Goal: Use online tool/utility: Utilize a website feature to perform a specific function

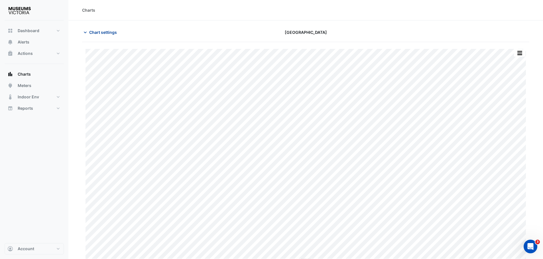
click at [109, 34] on span "Chart settings" at bounding box center [103, 32] width 28 height 6
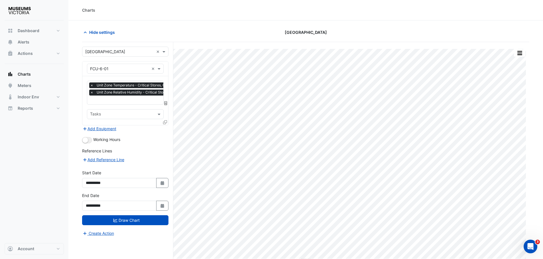
click at [109, 52] on input "text" at bounding box center [119, 52] width 69 height 6
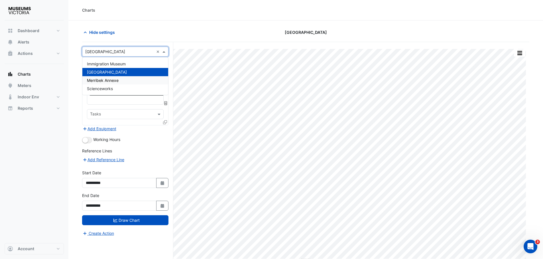
click at [104, 81] on span "Merribek Annexe" at bounding box center [103, 80] width 32 height 5
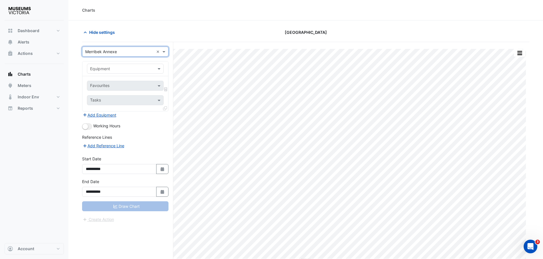
click at [108, 74] on div "Equipment" at bounding box center [125, 69] width 86 height 15
click at [108, 71] on input "text" at bounding box center [119, 69] width 59 height 6
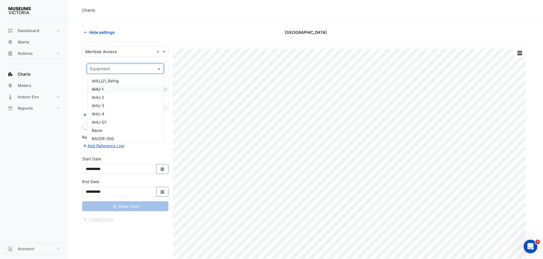
click at [100, 91] on span "AHU-1" at bounding box center [98, 89] width 12 height 5
click at [104, 86] on input "text" at bounding box center [119, 86] width 58 height 6
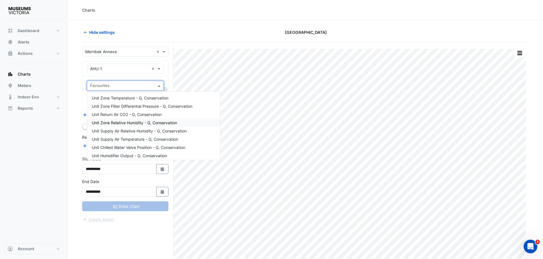
click at [130, 124] on span "Unit Zone Relative Humidity - G, Conservation" at bounding box center [134, 122] width 85 height 5
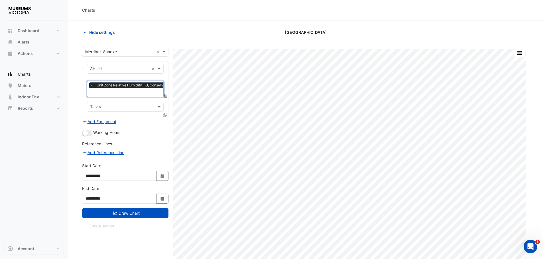
click at [129, 93] on input "text" at bounding box center [132, 93] width 84 height 6
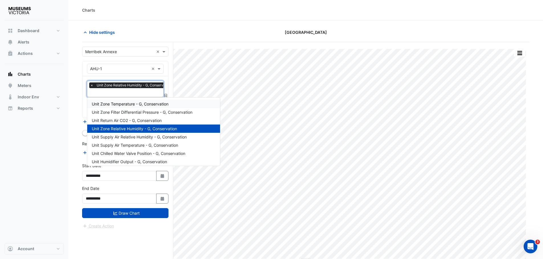
click at [128, 104] on span "Unit Zone Temperature - G, Conservation" at bounding box center [130, 104] width 77 height 5
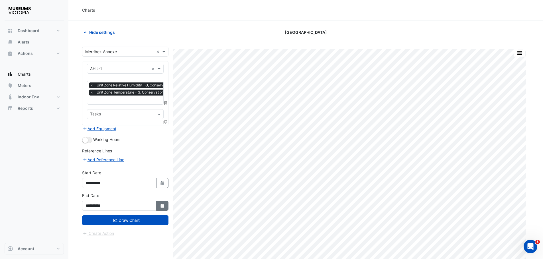
click at [168, 191] on button "Select Date" at bounding box center [162, 206] width 13 height 10
select select "*"
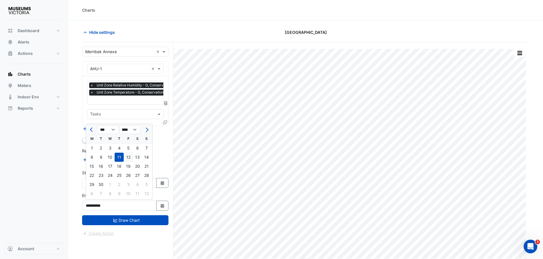
click at [130, 156] on div "12" at bounding box center [128, 157] width 9 height 9
type input "**********"
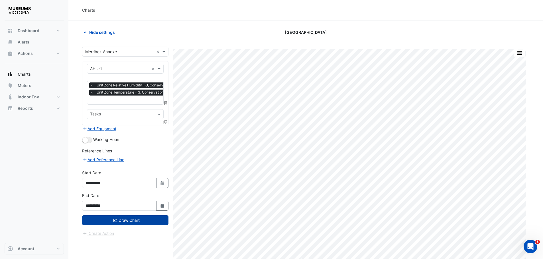
click at [125, 191] on button "Draw Chart" at bounding box center [125, 221] width 86 height 10
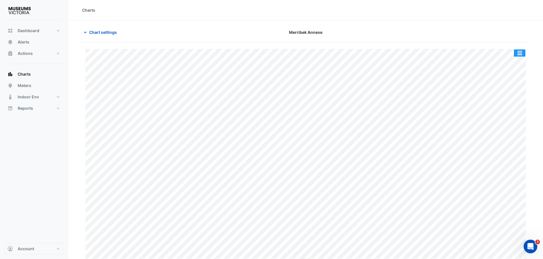
click at [357, 53] on button "button" at bounding box center [518, 53] width 11 height 7
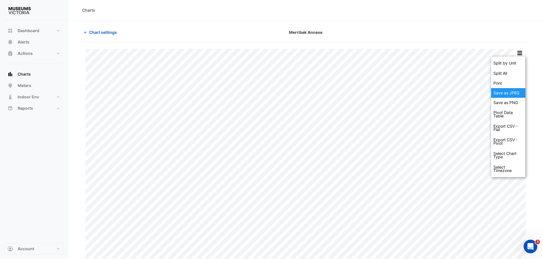
click at [357, 92] on div "Save as JPEG" at bounding box center [508, 93] width 34 height 10
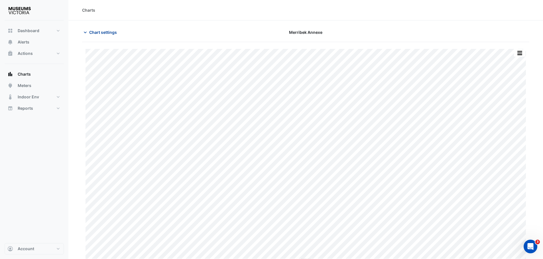
click at [93, 37] on button "Chart settings" at bounding box center [101, 32] width 38 height 10
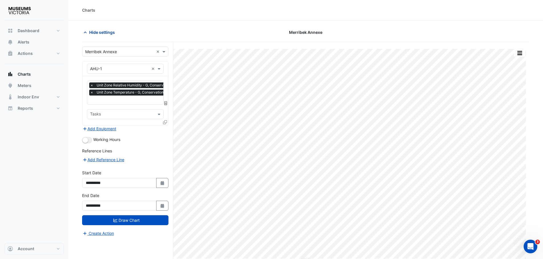
click at [93, 37] on button "Hide settings" at bounding box center [100, 32] width 36 height 10
